Goal: Check status: Check status

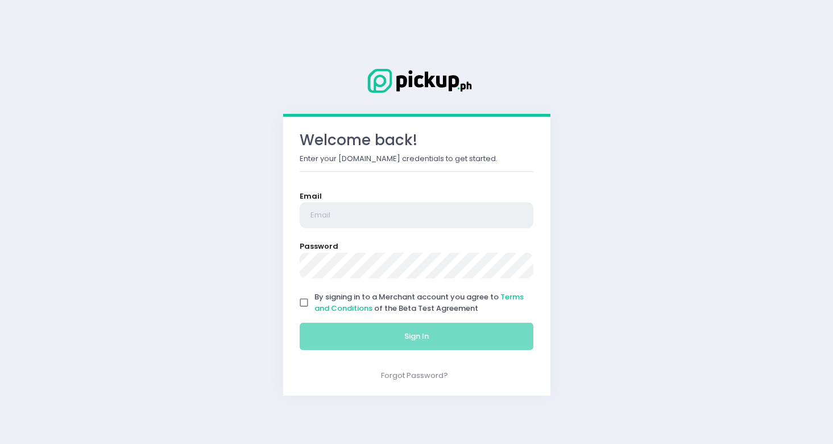
click at [330, 214] on input "email" at bounding box center [417, 215] width 234 height 26
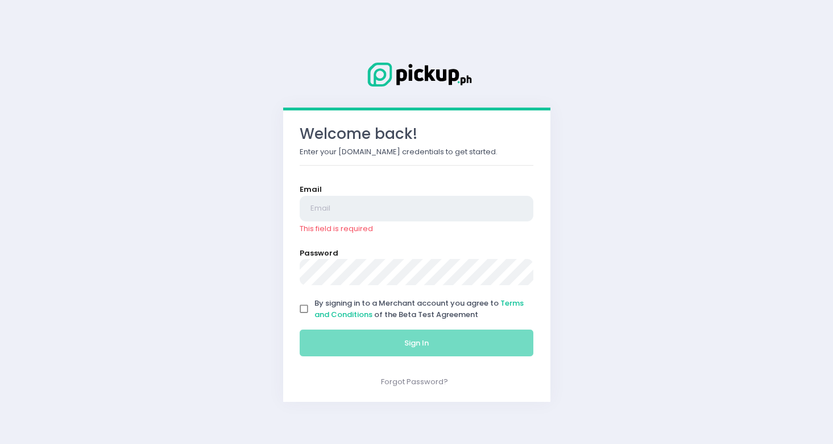
type input "[EMAIL_ADDRESS][DOMAIN_NAME]"
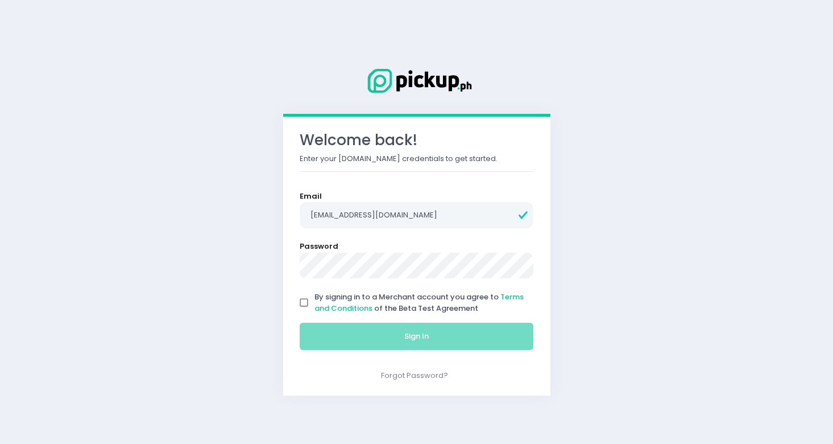
click at [303, 304] on input "By signing in to a Merchant account you agree to Terms and Conditions of the Be…" at bounding box center [304, 303] width 22 height 22
checkbox input "true"
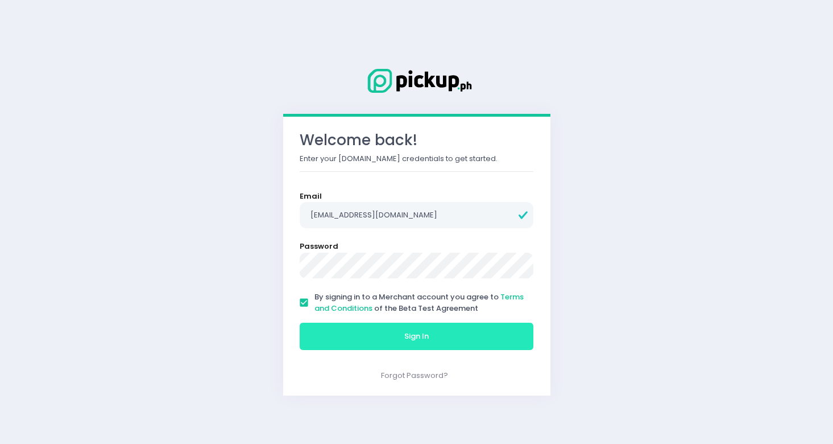
click at [338, 335] on button "Sign In" at bounding box center [417, 335] width 234 height 27
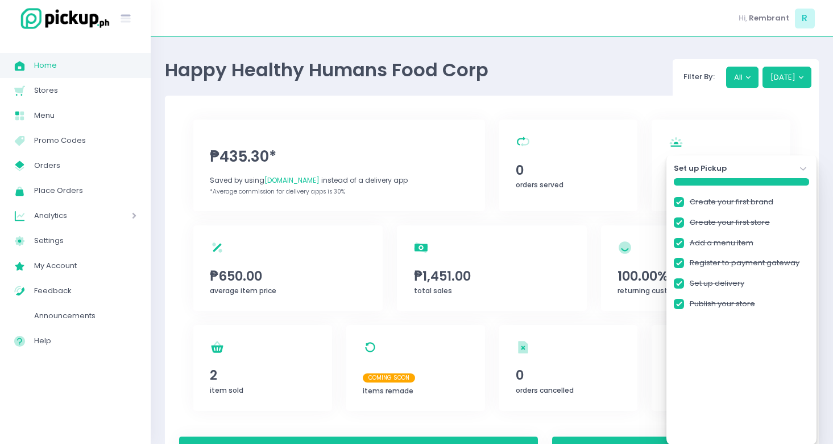
checkbox input "true"
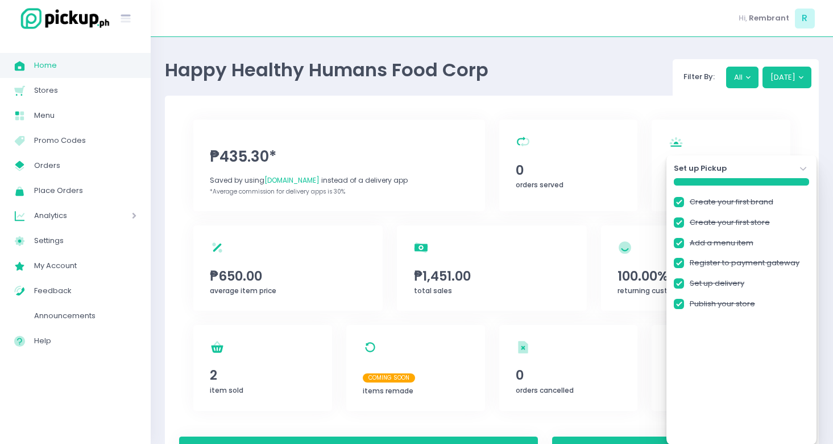
checkbox input "true"
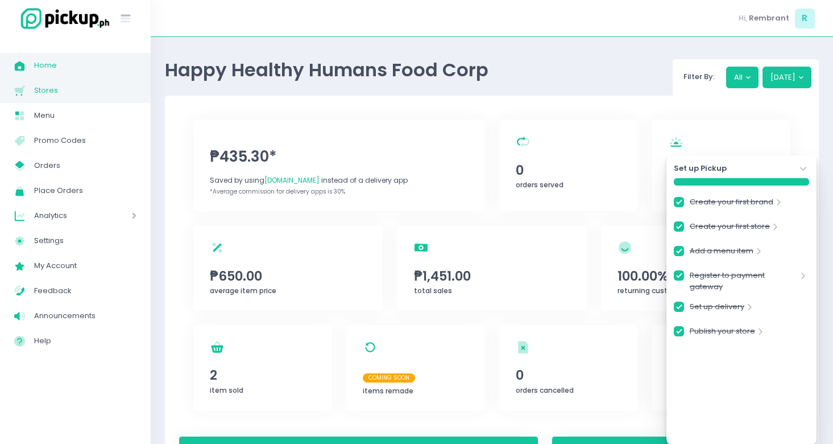
click at [68, 93] on span "Stores" at bounding box center [85, 90] width 102 height 15
checkbox input "true"
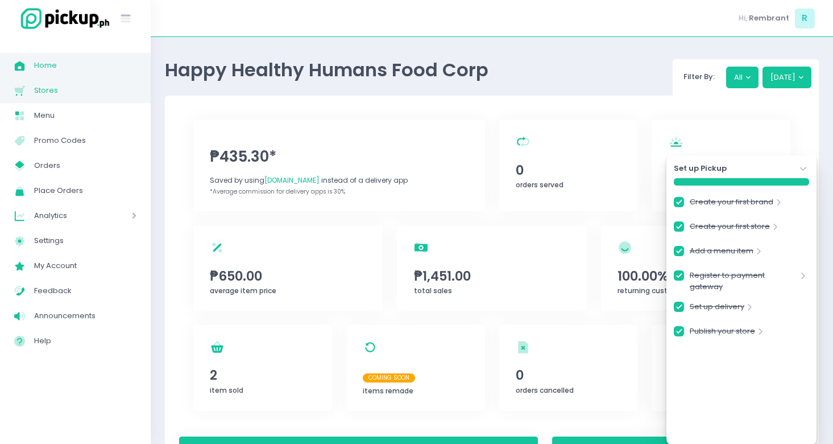
checkbox input "true"
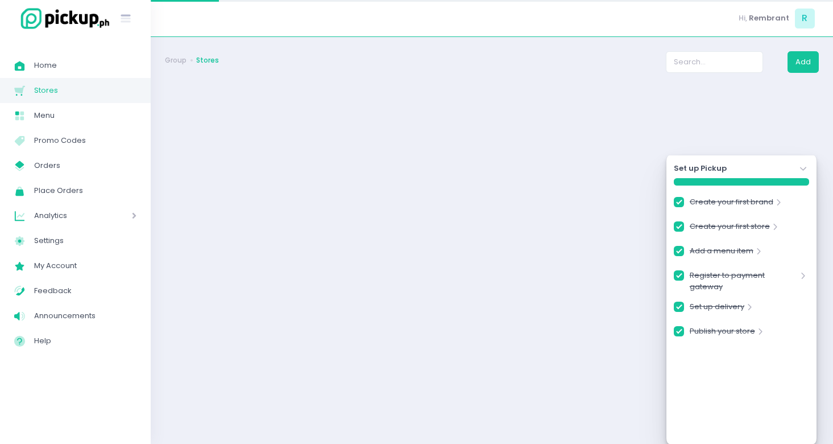
checkbox input "true"
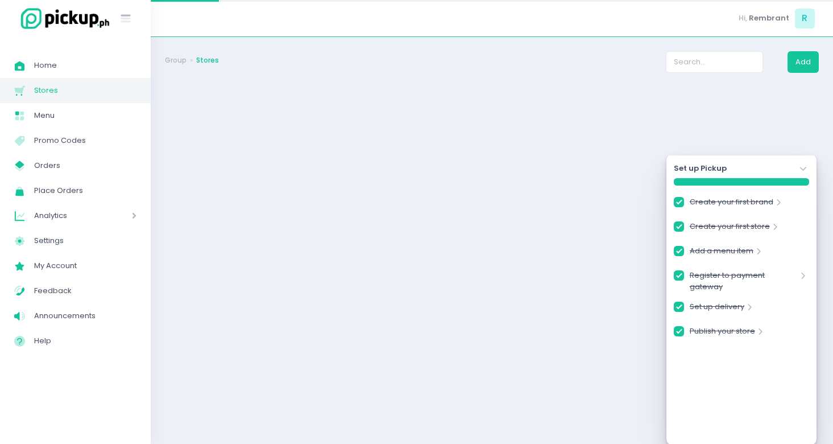
checkbox input "true"
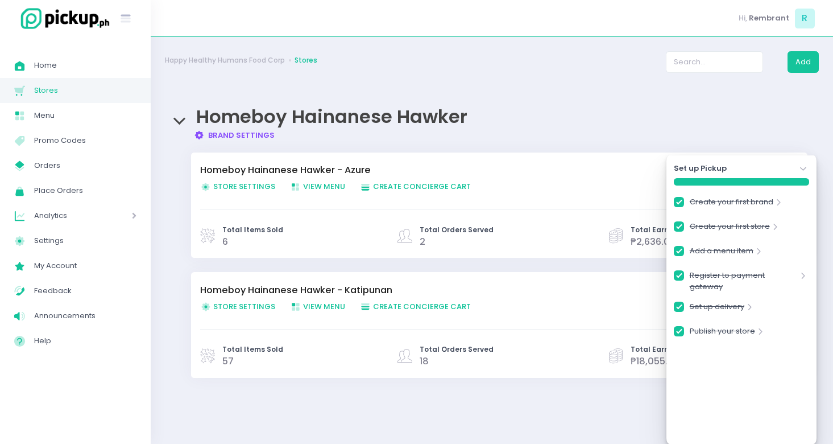
click at [802, 169] on icon at bounding box center [803, 169] width 6 height 4
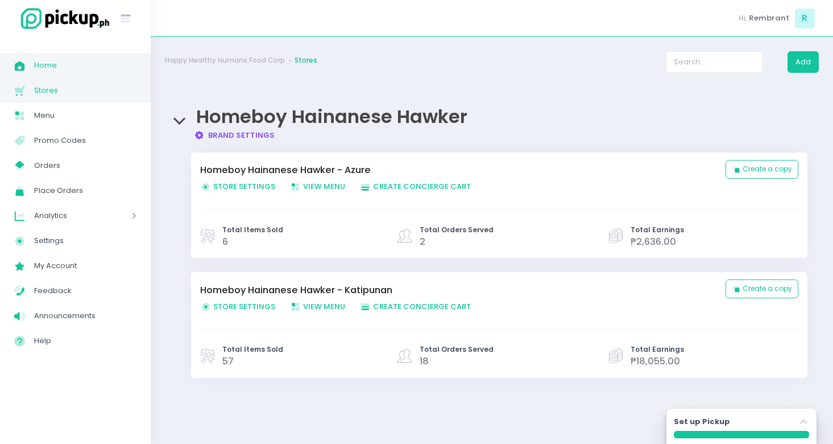
click at [46, 61] on span "Home" at bounding box center [85, 65] width 102 height 15
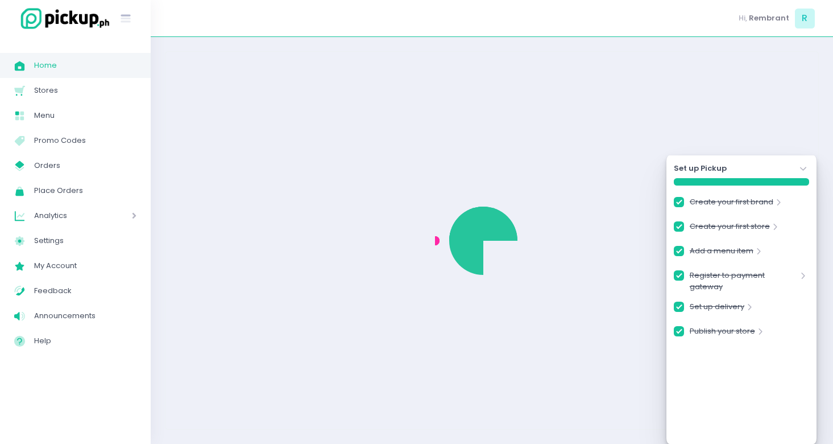
checkbox input "true"
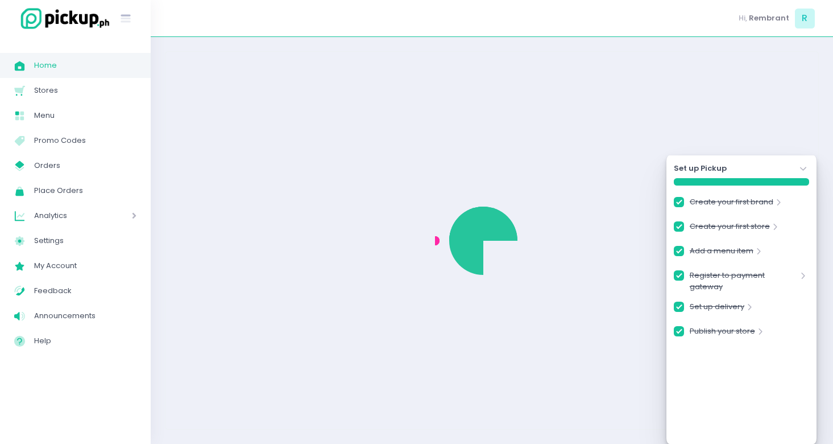
checkbox input "true"
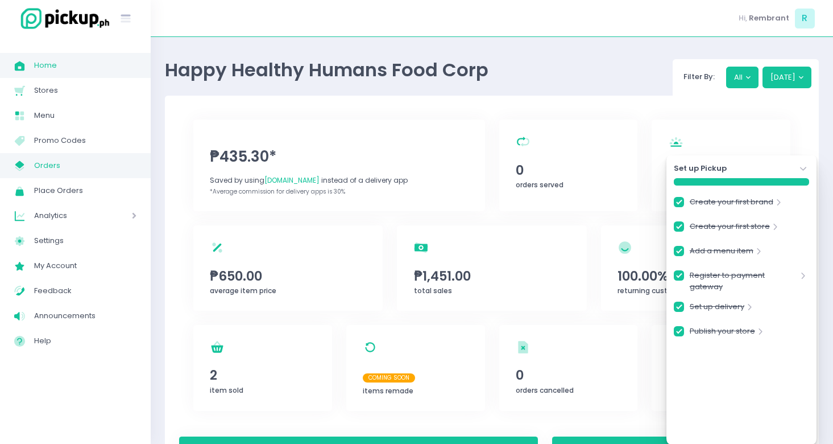
click at [55, 167] on span "Orders" at bounding box center [85, 165] width 102 height 15
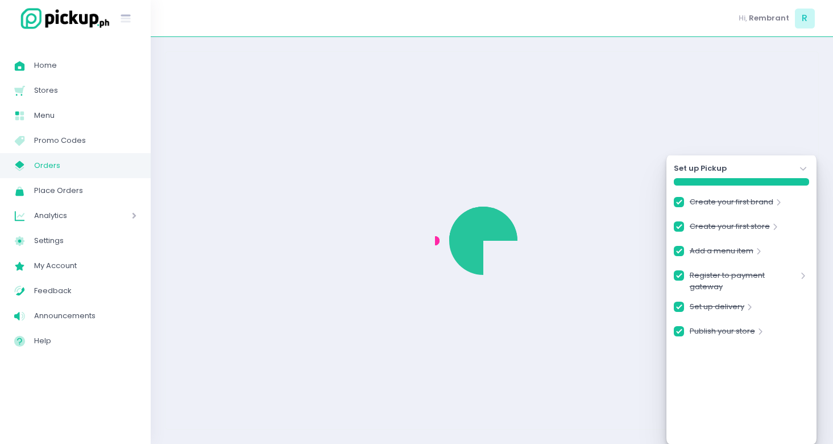
checkbox input "true"
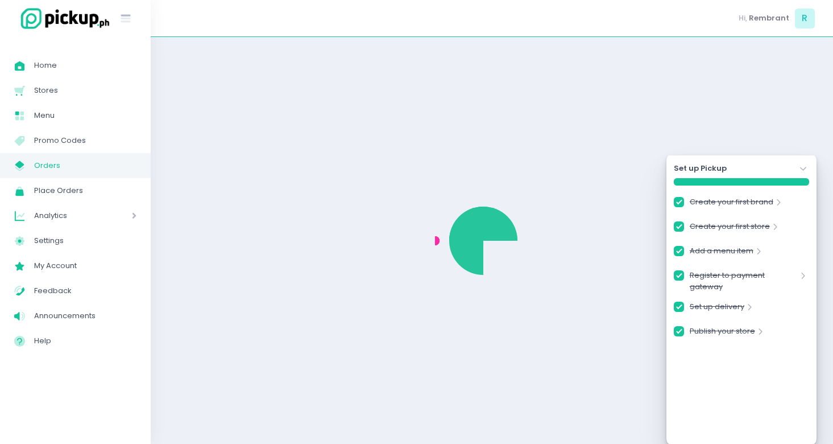
checkbox input "true"
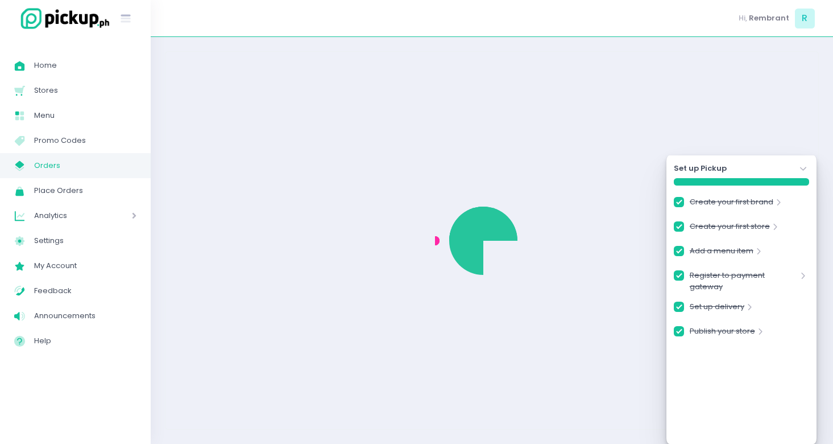
checkbox input "true"
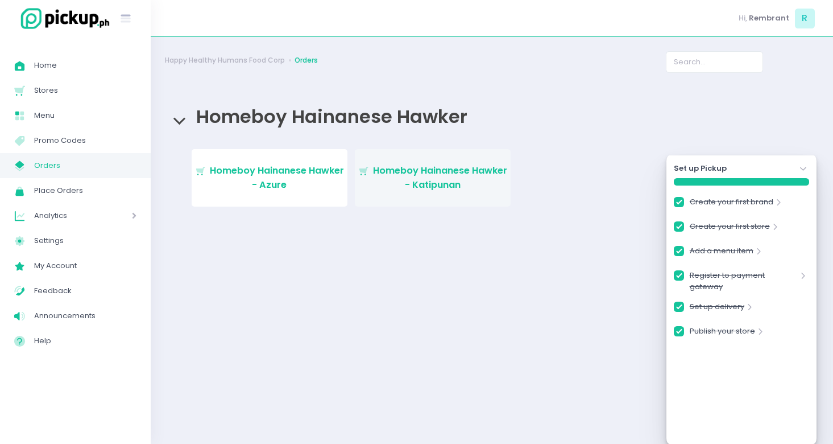
click at [409, 182] on span "Homeboy Hainanese Hawker - Katipunan" at bounding box center [440, 177] width 134 height 27
checkbox input "true"
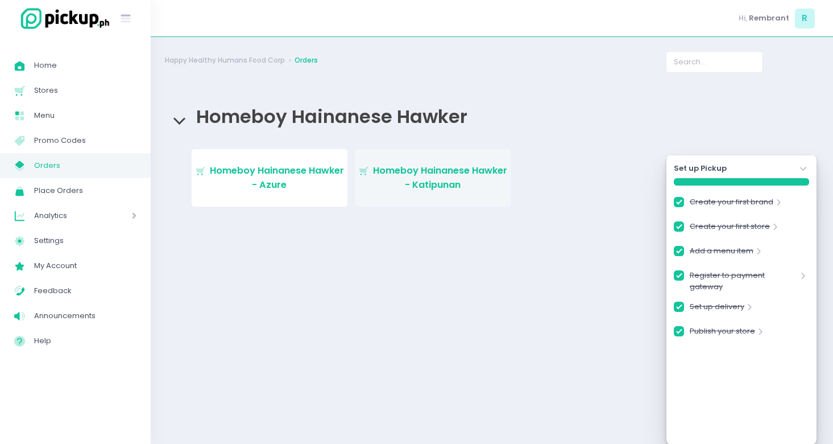
checkbox input "true"
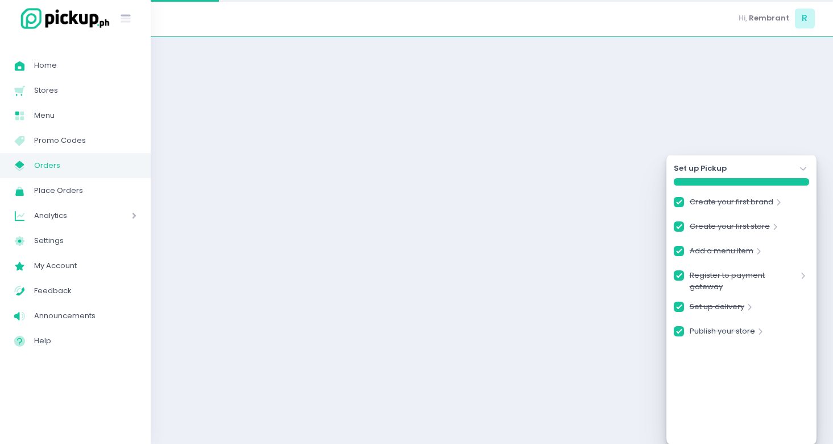
checkbox input "true"
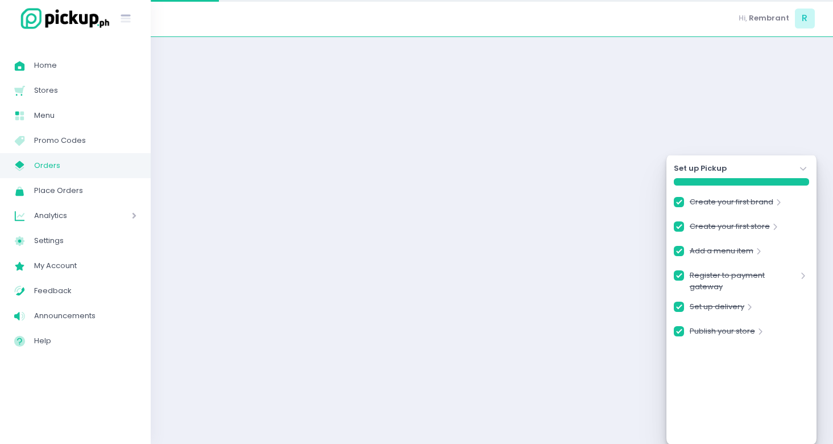
checkbox input "true"
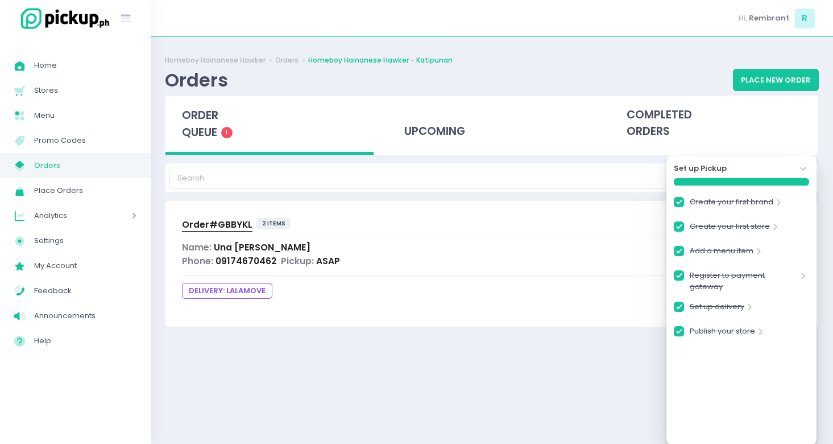
click at [808, 168] on icon "Stockholm-icons / Navigation / Angle-down Created with Sketch." at bounding box center [803, 168] width 11 height 11
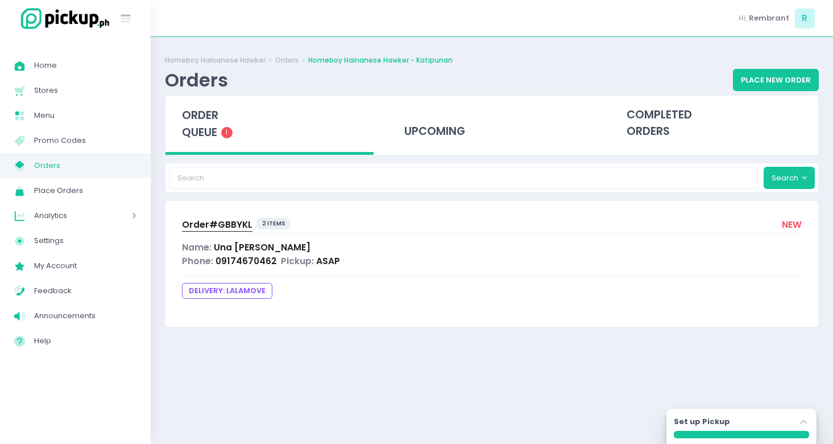
click at [228, 223] on span "Order# GBBYKL" at bounding box center [217, 224] width 71 height 12
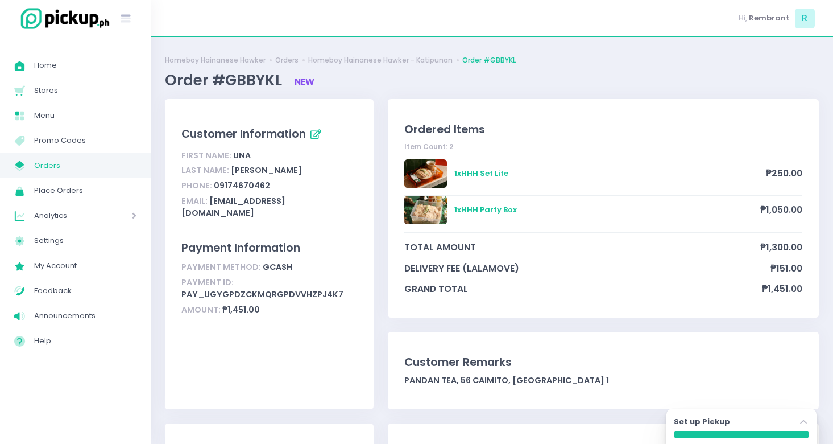
click at [318, 137] on icon "button" at bounding box center [316, 135] width 11 height 10
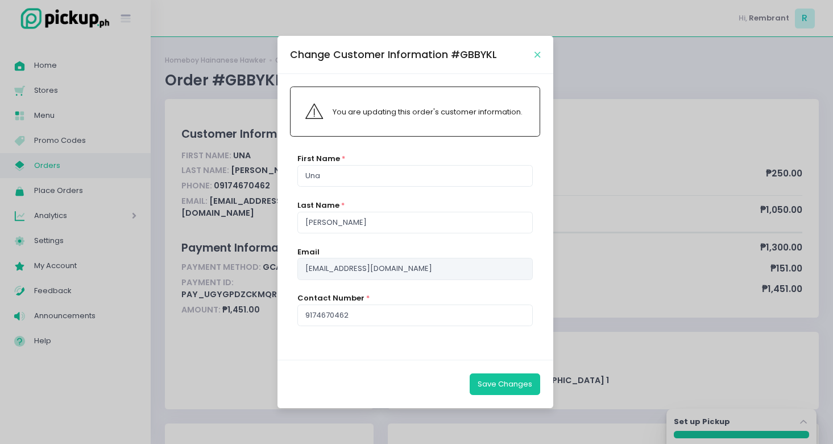
click at [537, 52] on icon "Close" at bounding box center [538, 55] width 6 height 9
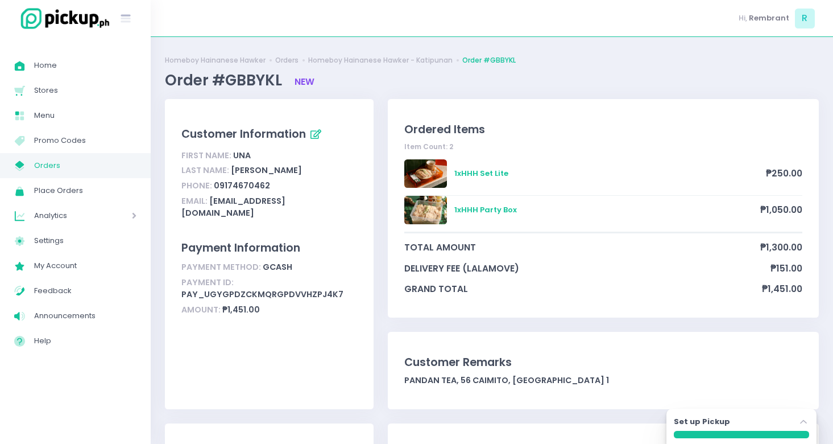
click at [483, 60] on link "Order #GBBYKL" at bounding box center [488, 60] width 53 height 10
click at [474, 59] on link "Order #GBBYKL" at bounding box center [488, 60] width 53 height 10
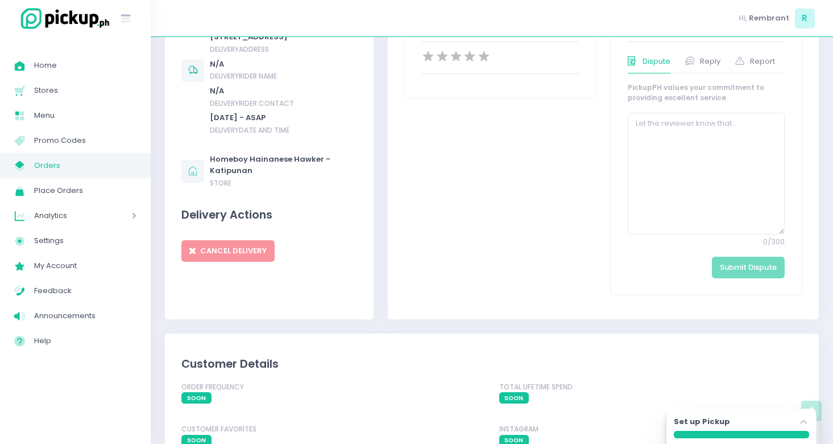
scroll to position [446, 0]
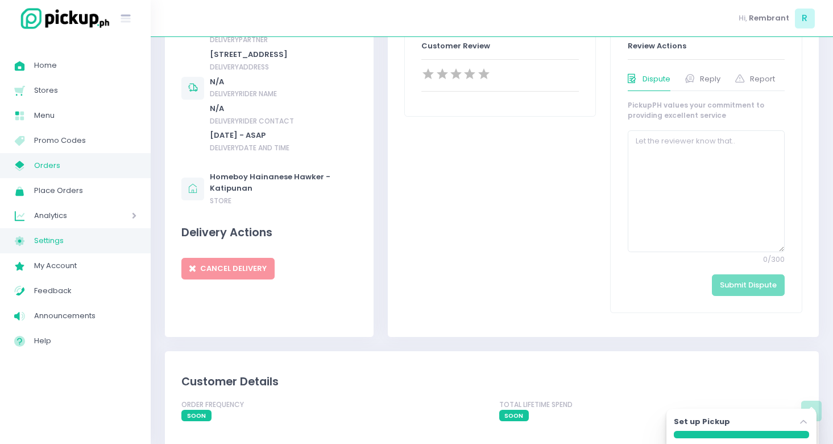
click at [65, 238] on span "Settings" at bounding box center [85, 240] width 102 height 15
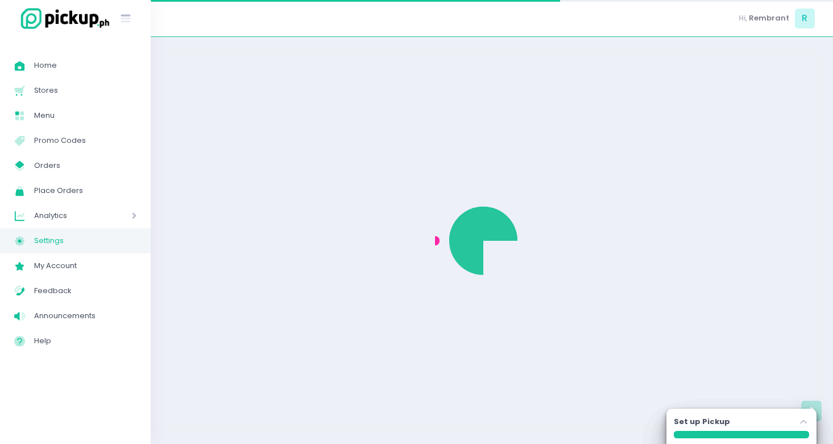
select select "active"
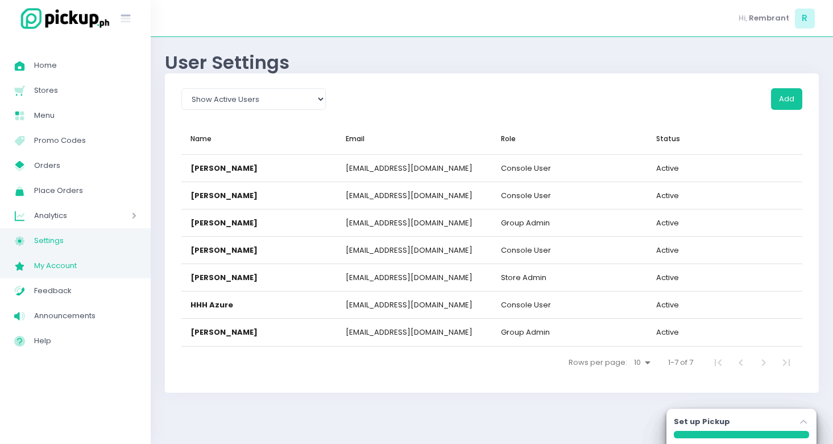
click at [63, 261] on span "My Account" at bounding box center [85, 265] width 102 height 15
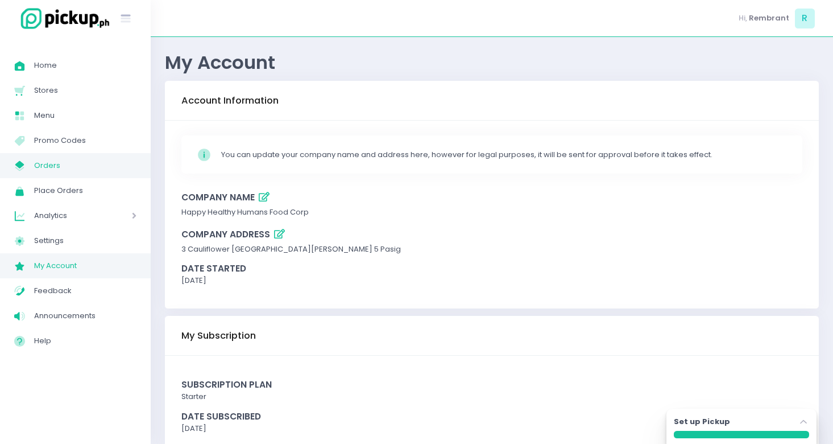
click at [57, 171] on span "Orders" at bounding box center [85, 165] width 102 height 15
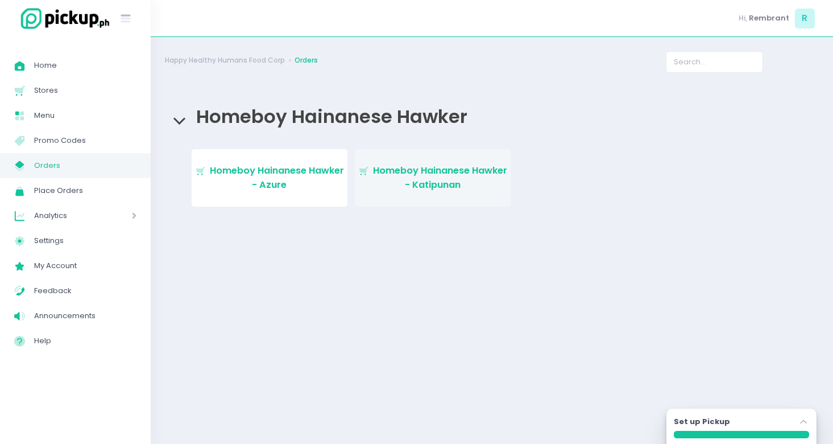
click at [445, 189] on span "Homeboy Hainanese Hawker - Katipunan" at bounding box center [440, 177] width 134 height 27
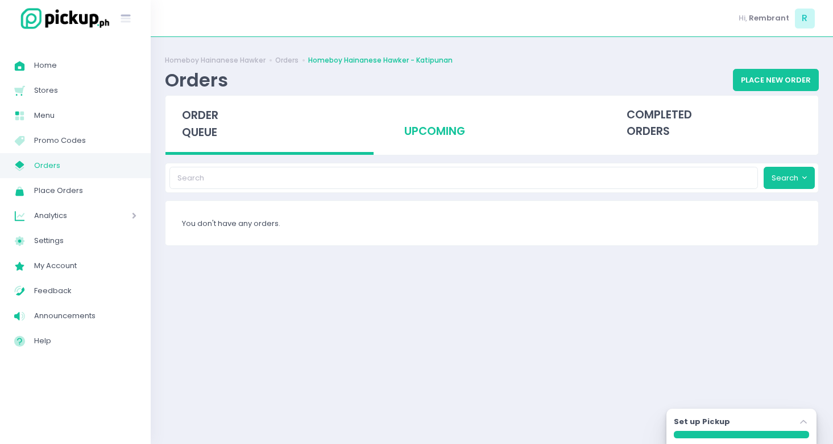
click at [433, 127] on div "upcoming" at bounding box center [492, 124] width 208 height 56
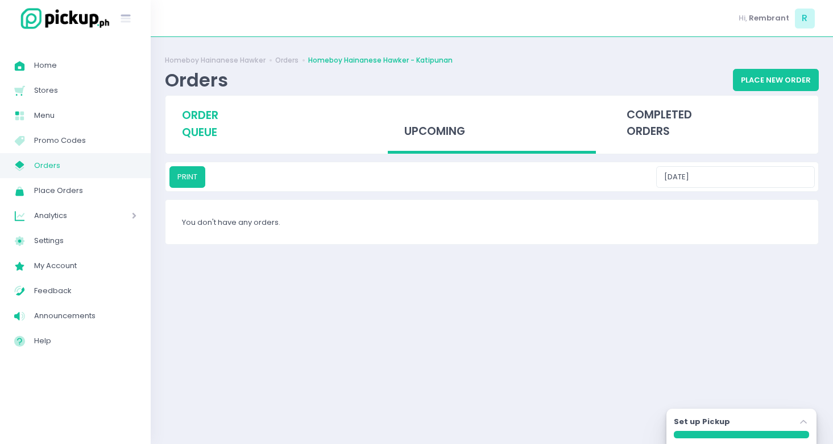
click at [205, 126] on span "order queue" at bounding box center [200, 123] width 36 height 32
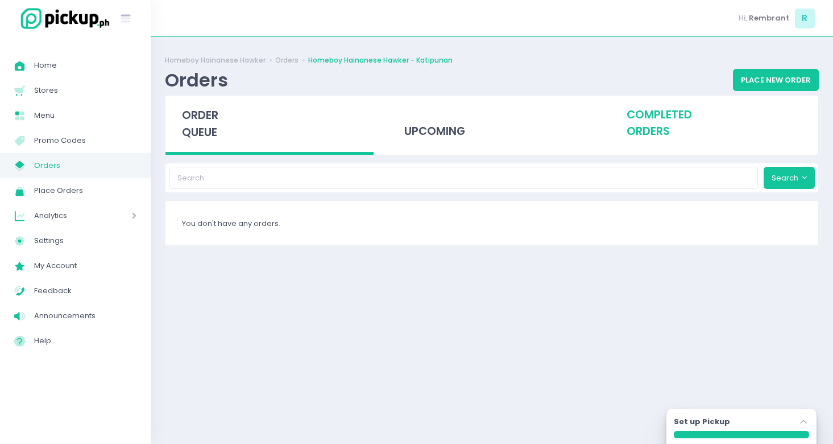
click at [656, 114] on div "completed orders" at bounding box center [714, 124] width 208 height 56
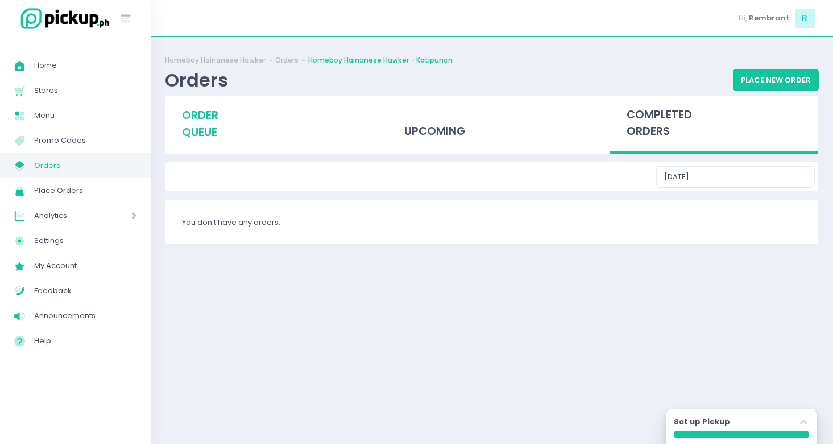
click at [225, 122] on div "order queue" at bounding box center [269, 124] width 208 height 56
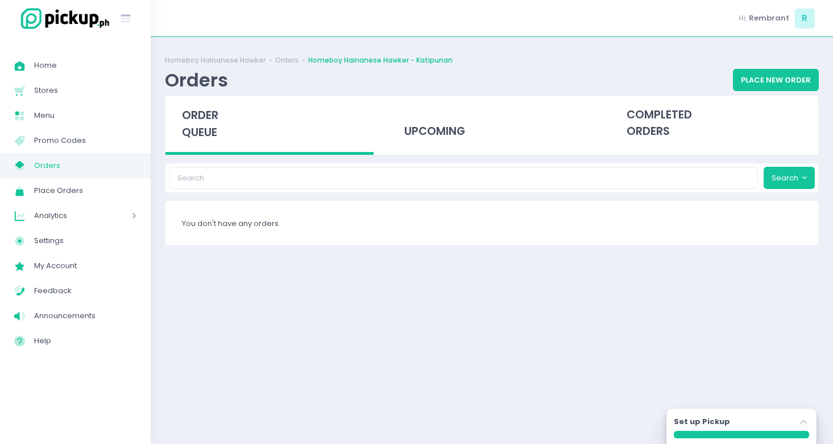
click at [204, 121] on span "order queue" at bounding box center [200, 123] width 36 height 32
click at [82, 163] on span "Orders" at bounding box center [85, 165] width 102 height 15
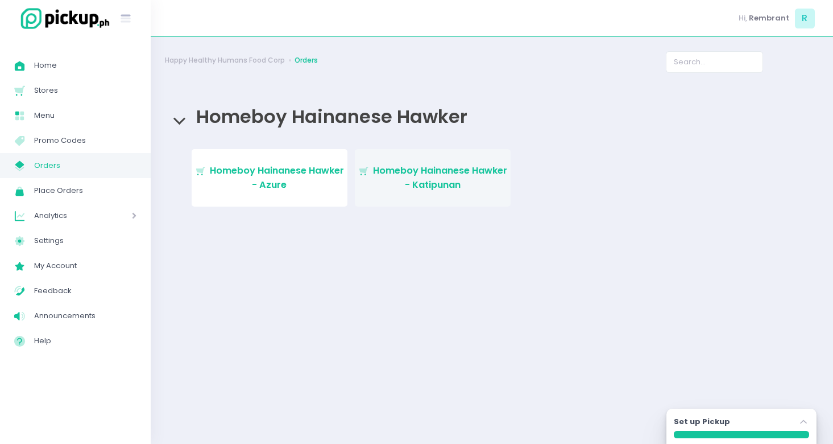
click at [410, 169] on span "Homeboy Hainanese Hawker - Katipunan" at bounding box center [440, 177] width 134 height 27
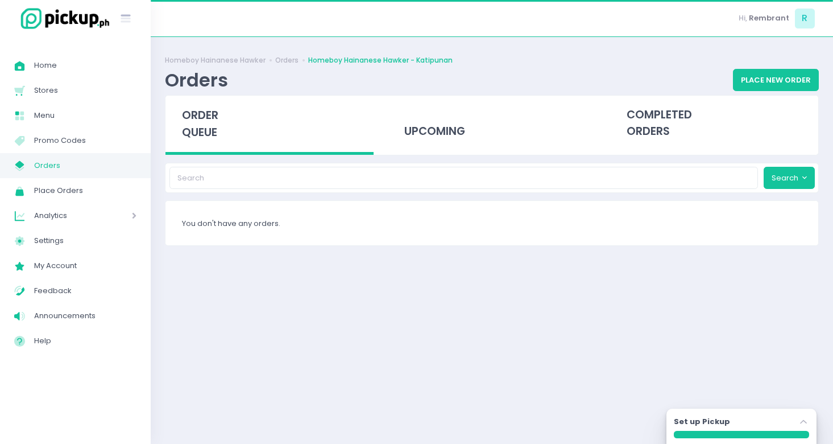
click at [199, 123] on div "order queue" at bounding box center [269, 125] width 208 height 59
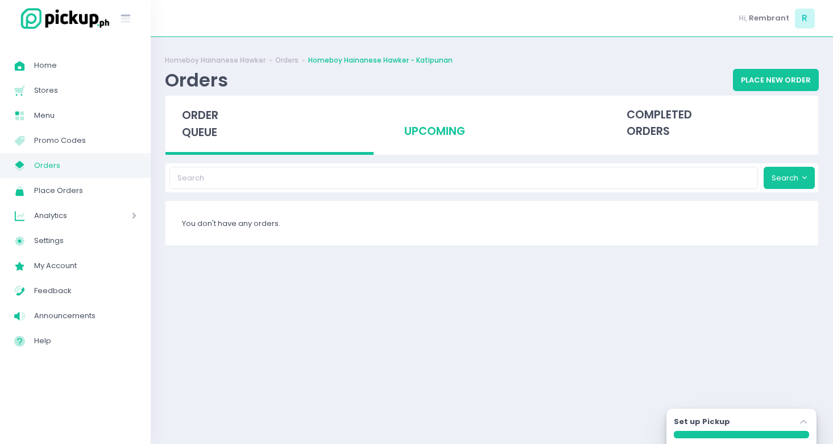
click at [427, 135] on div "upcoming" at bounding box center [492, 124] width 208 height 56
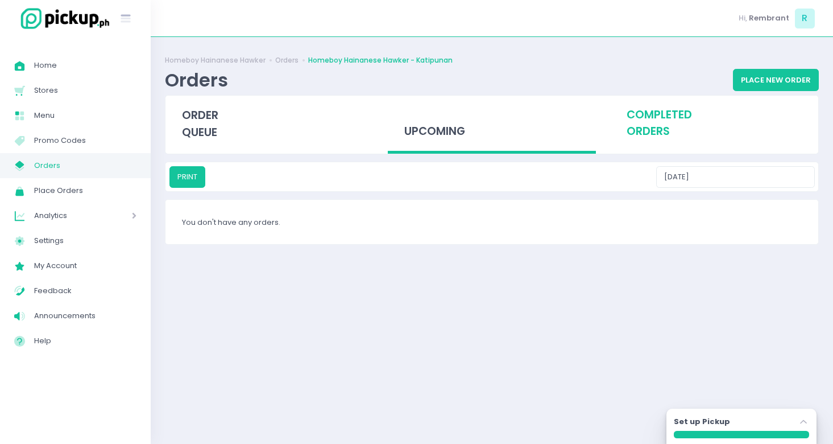
click at [641, 132] on div "completed orders" at bounding box center [714, 124] width 208 height 56
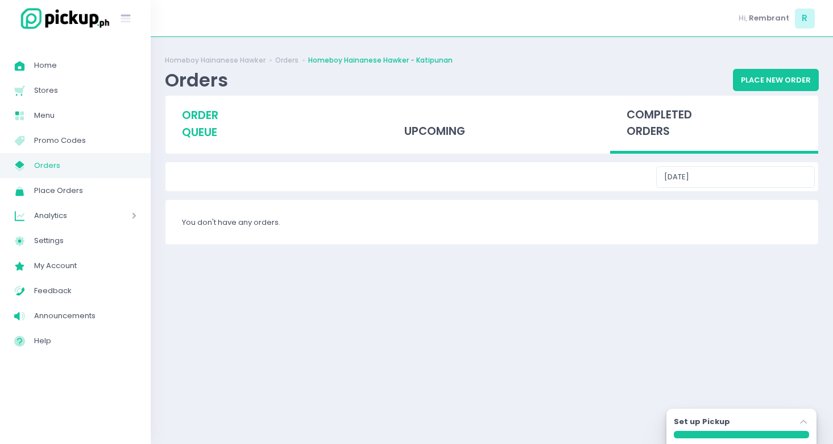
click at [208, 136] on span "order queue" at bounding box center [200, 123] width 36 height 32
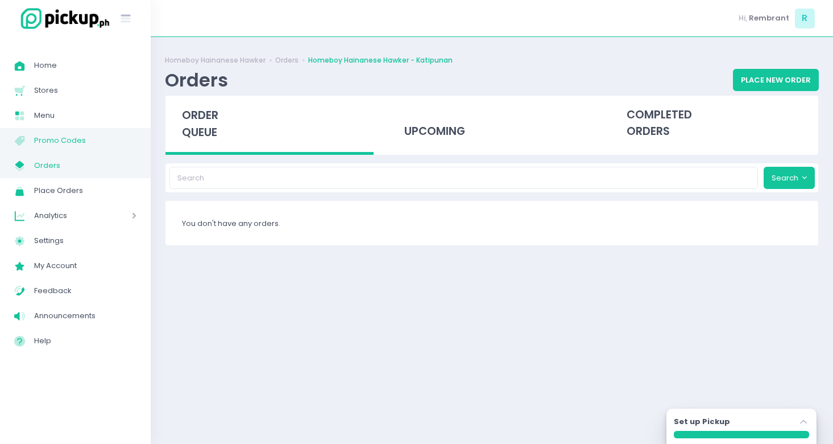
click at [78, 142] on span "Promo Codes" at bounding box center [85, 140] width 102 height 15
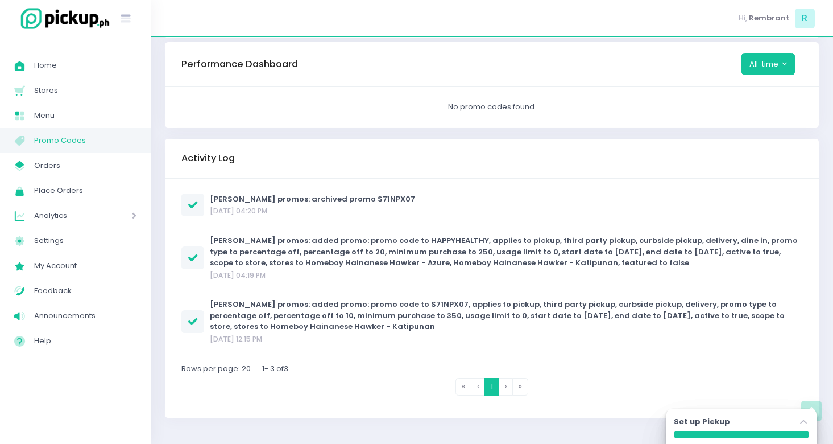
scroll to position [211, 0]
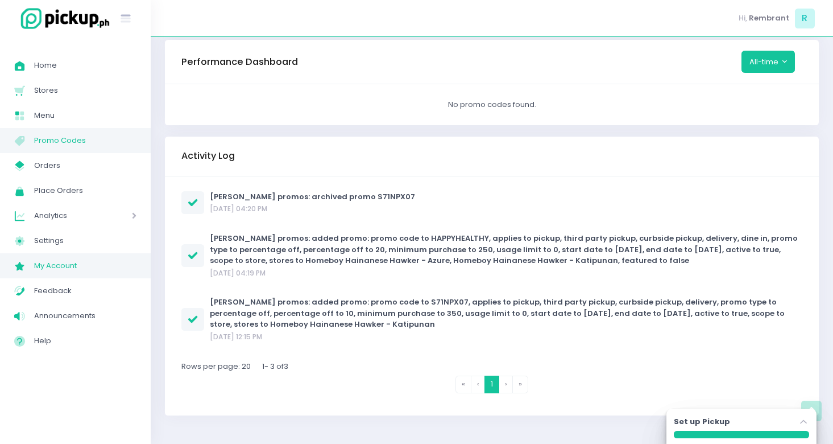
click at [63, 265] on span "My Account" at bounding box center [85, 265] width 102 height 15
